Goal: Transaction & Acquisition: Purchase product/service

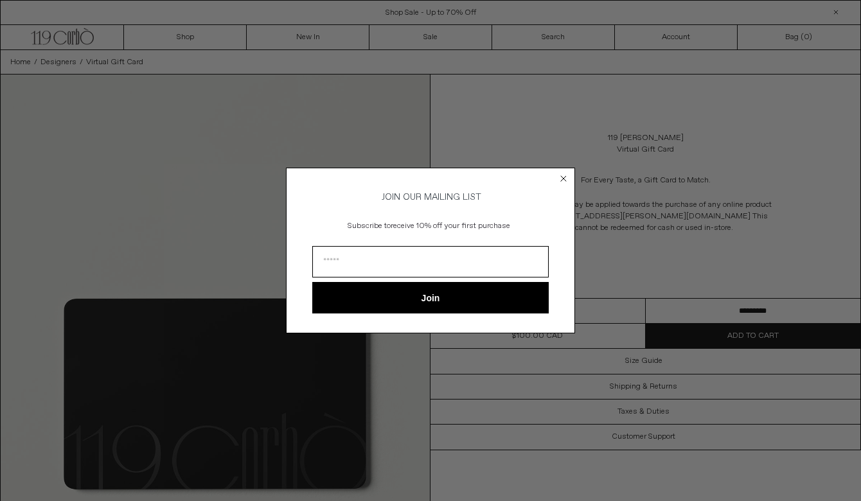
click at [564, 177] on icon "Close dialog" at bounding box center [563, 178] width 5 height 5
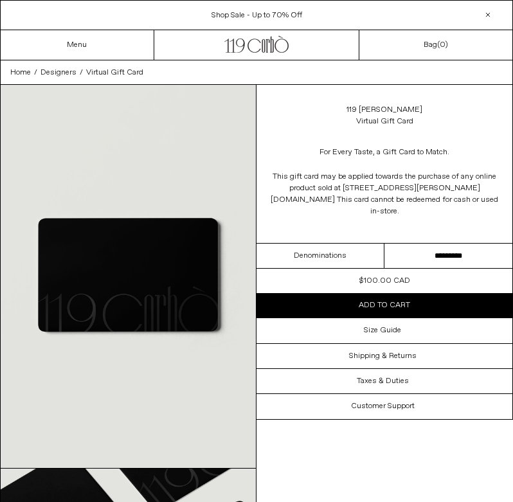
click at [407, 300] on span "Add to cart" at bounding box center [384, 305] width 51 height 10
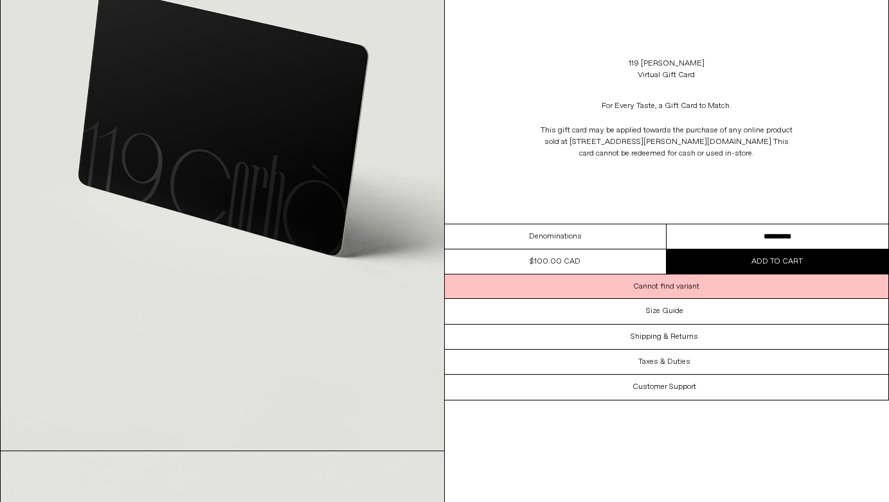
scroll to position [1728, 0]
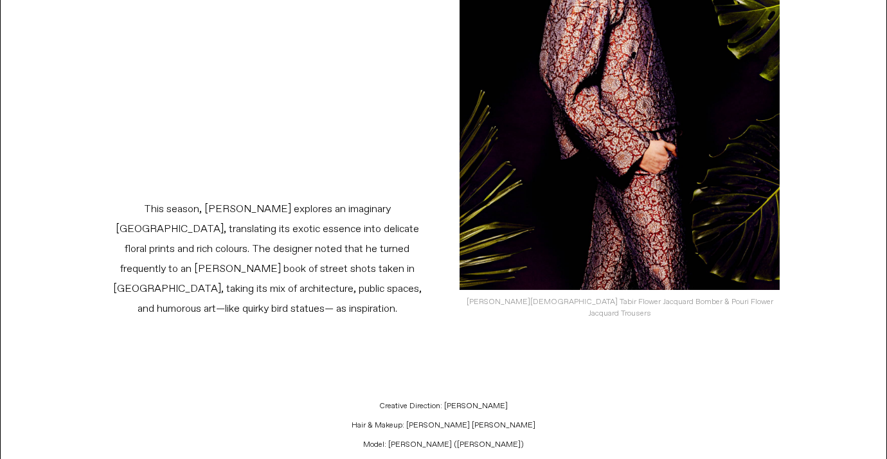
scroll to position [3662, 0]
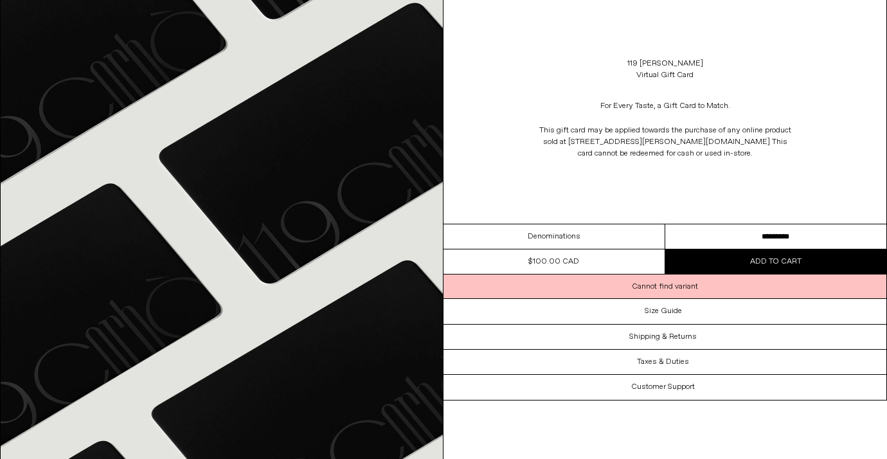
scroll to position [598, 0]
